Goal: Browse casually

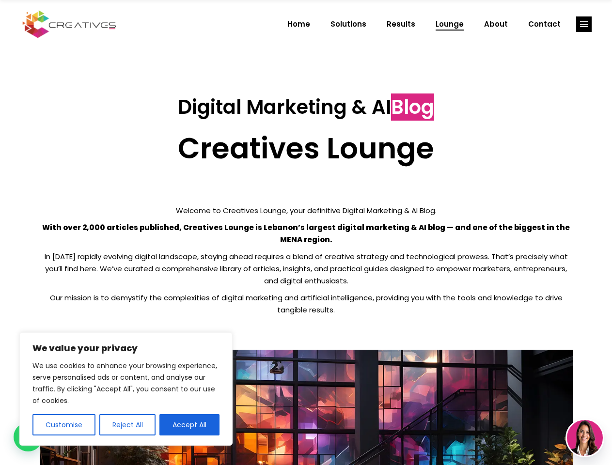
click at [306, 233] on p "With over 2,000 articles published, Creatives Lounge is Lebanon’s largest digit…" at bounding box center [306, 234] width 533 height 24
click at [64, 425] on button "Customise" at bounding box center [63, 424] width 63 height 21
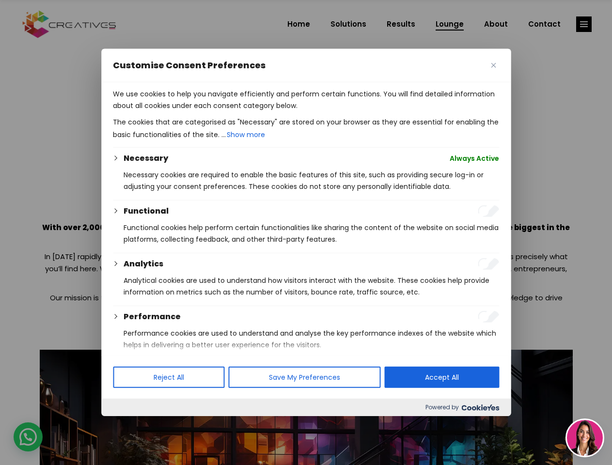
click at [127, 425] on div at bounding box center [306, 232] width 612 height 465
click at [190, 111] on p "We use cookies to help you navigate efficiently and perform certain functions. …" at bounding box center [306, 99] width 386 height 23
click at [584, 24] on div at bounding box center [306, 232] width 612 height 465
click at [585, 438] on img at bounding box center [585, 438] width 36 height 36
